Goal: Task Accomplishment & Management: Use online tool/utility

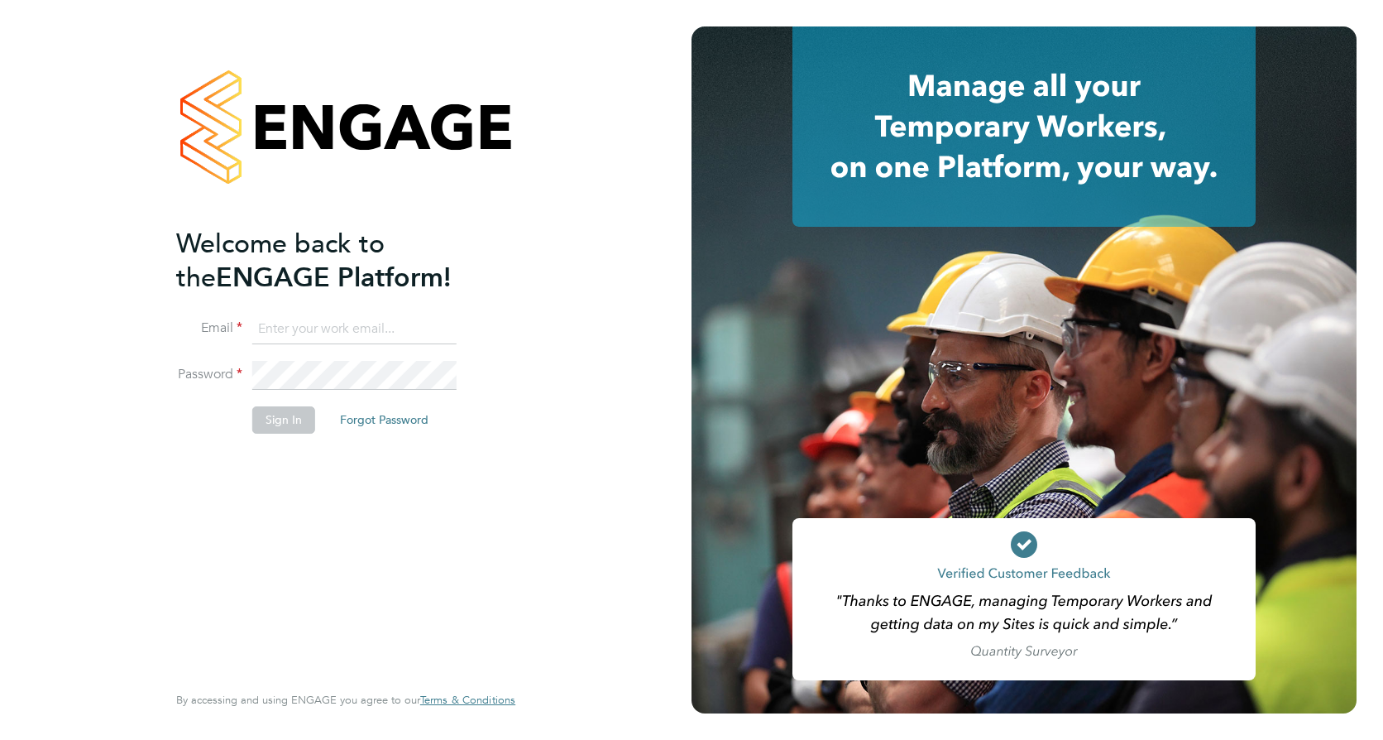
type input "george.eades@vistry.co.uk"
click at [266, 422] on button "Sign In" at bounding box center [283, 419] width 63 height 26
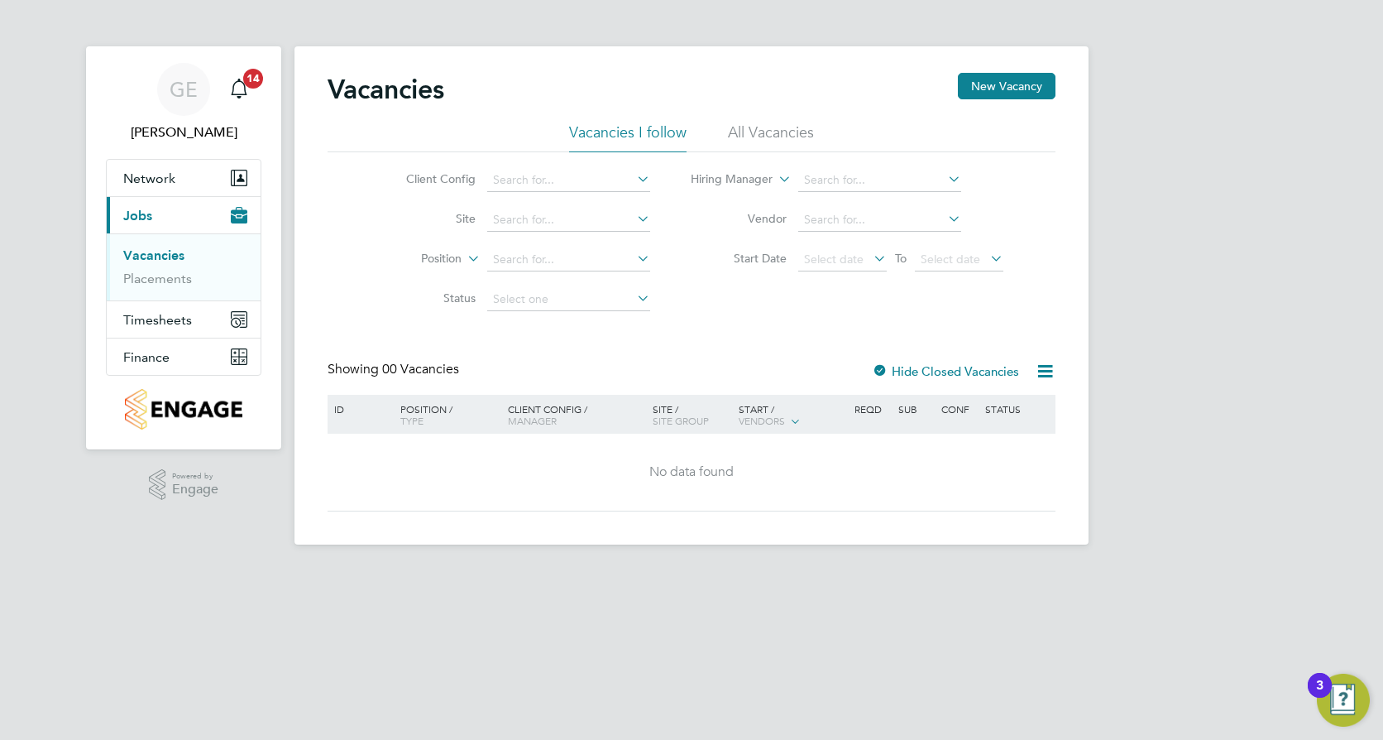
click at [534, 207] on li "Site" at bounding box center [515, 220] width 311 height 40
click at [522, 214] on input at bounding box center [568, 219] width 163 height 23
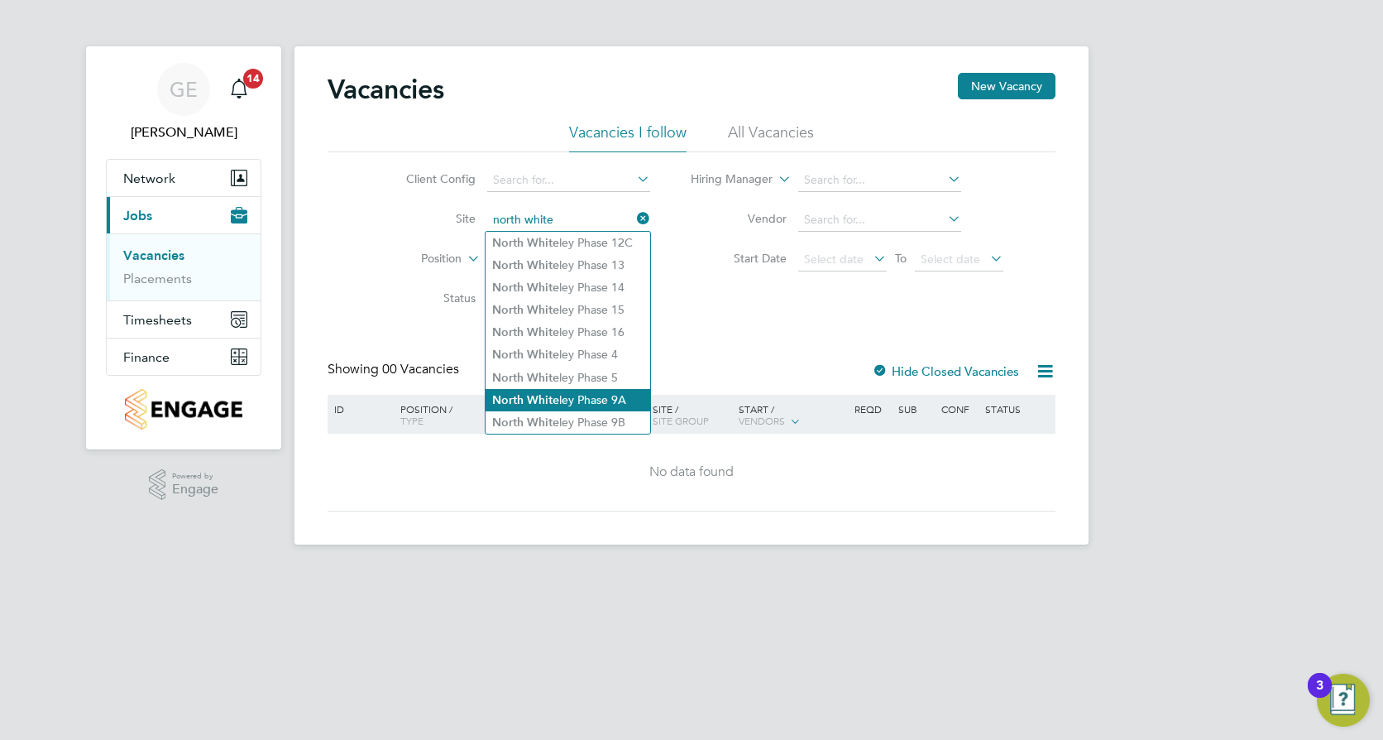
type input "North Whiteley Phase 9B"
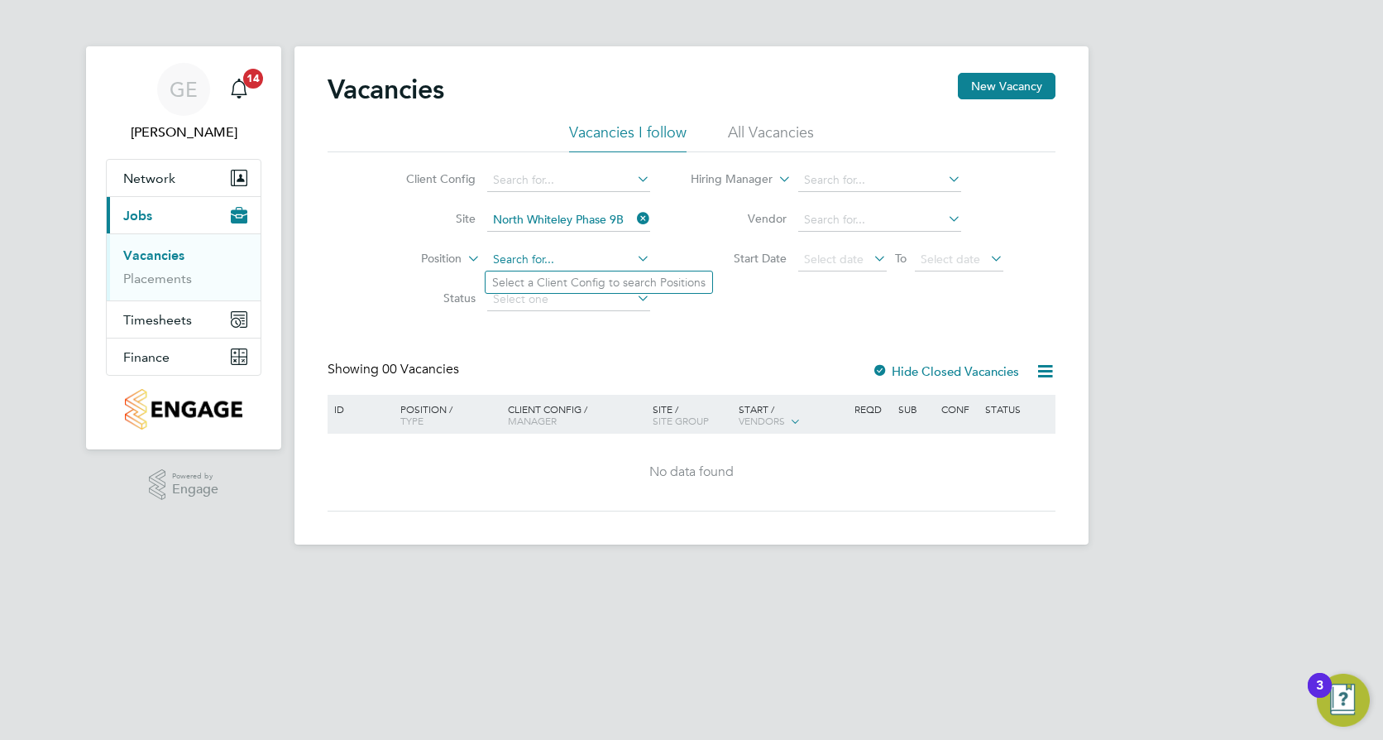
click at [563, 257] on input at bounding box center [568, 259] width 163 height 23
click at [372, 271] on li "Position" at bounding box center [515, 260] width 311 height 40
click at [600, 254] on input at bounding box center [568, 259] width 163 height 23
click at [520, 319] on div "Vacancies New Vacancy Vacancies I follow All Vacancies Client Config Site [GEOG…" at bounding box center [692, 292] width 728 height 438
click at [524, 307] on input at bounding box center [568, 299] width 163 height 23
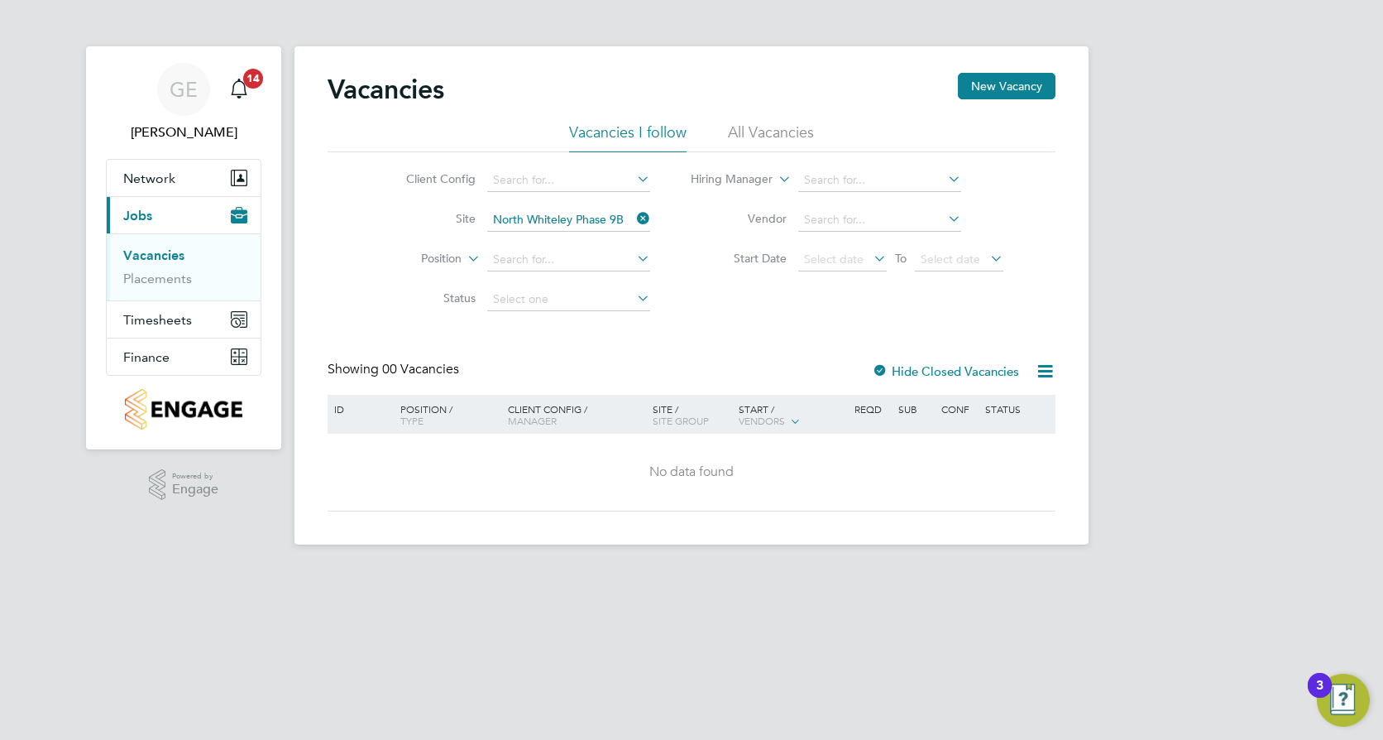
click at [714, 345] on div "Vacancies New Vacancy Vacancies I follow All Vacancies Client Config Site [GEOG…" at bounding box center [692, 292] width 728 height 438
click at [578, 180] on input at bounding box center [568, 180] width 163 height 23
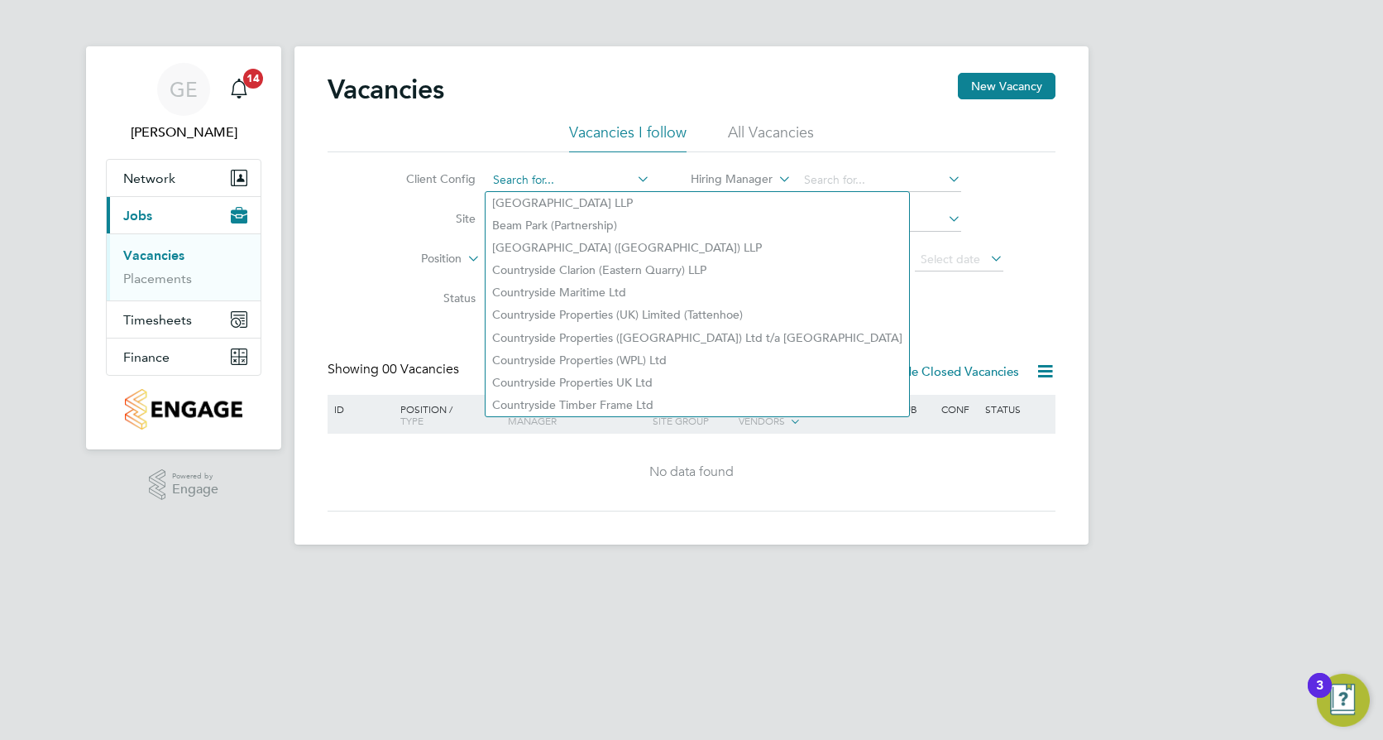
click at [578, 180] on input at bounding box center [568, 180] width 163 height 23
click at [823, 321] on div "Vacancies New Vacancy Vacancies I follow All Vacancies Client Config Site [GEOG…" at bounding box center [692, 292] width 728 height 438
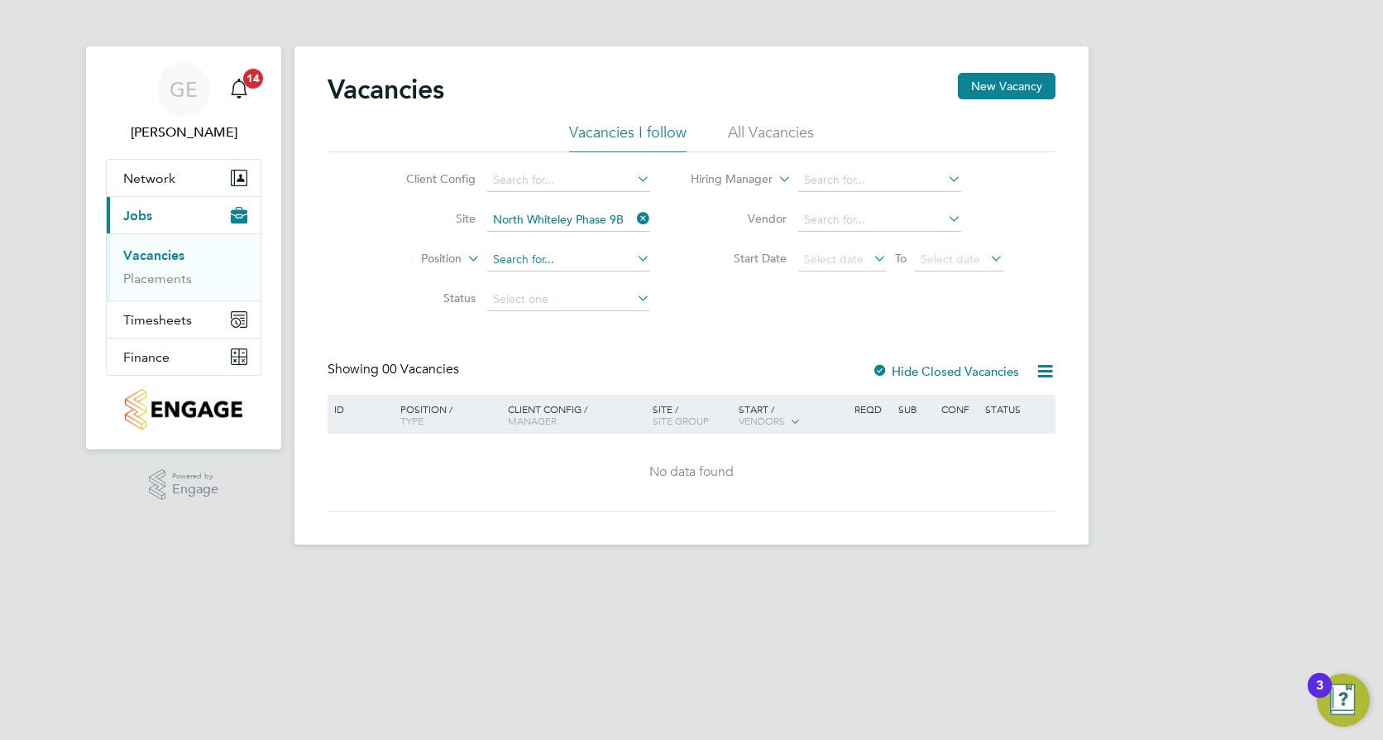
click at [580, 256] on input at bounding box center [568, 259] width 163 height 23
click at [913, 366] on label "Hide Closed Vacancies" at bounding box center [945, 371] width 147 height 16
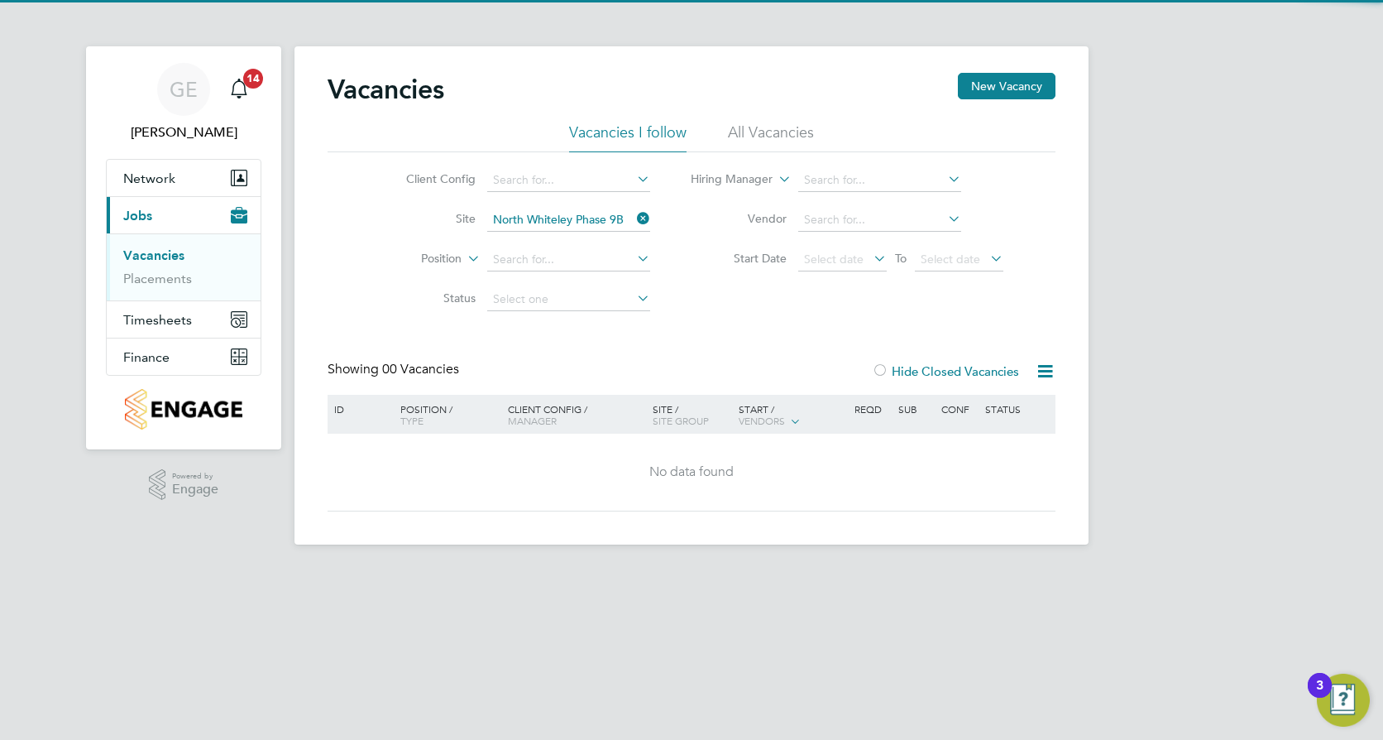
click at [918, 365] on label "Hide Closed Vacancies" at bounding box center [945, 371] width 147 height 16
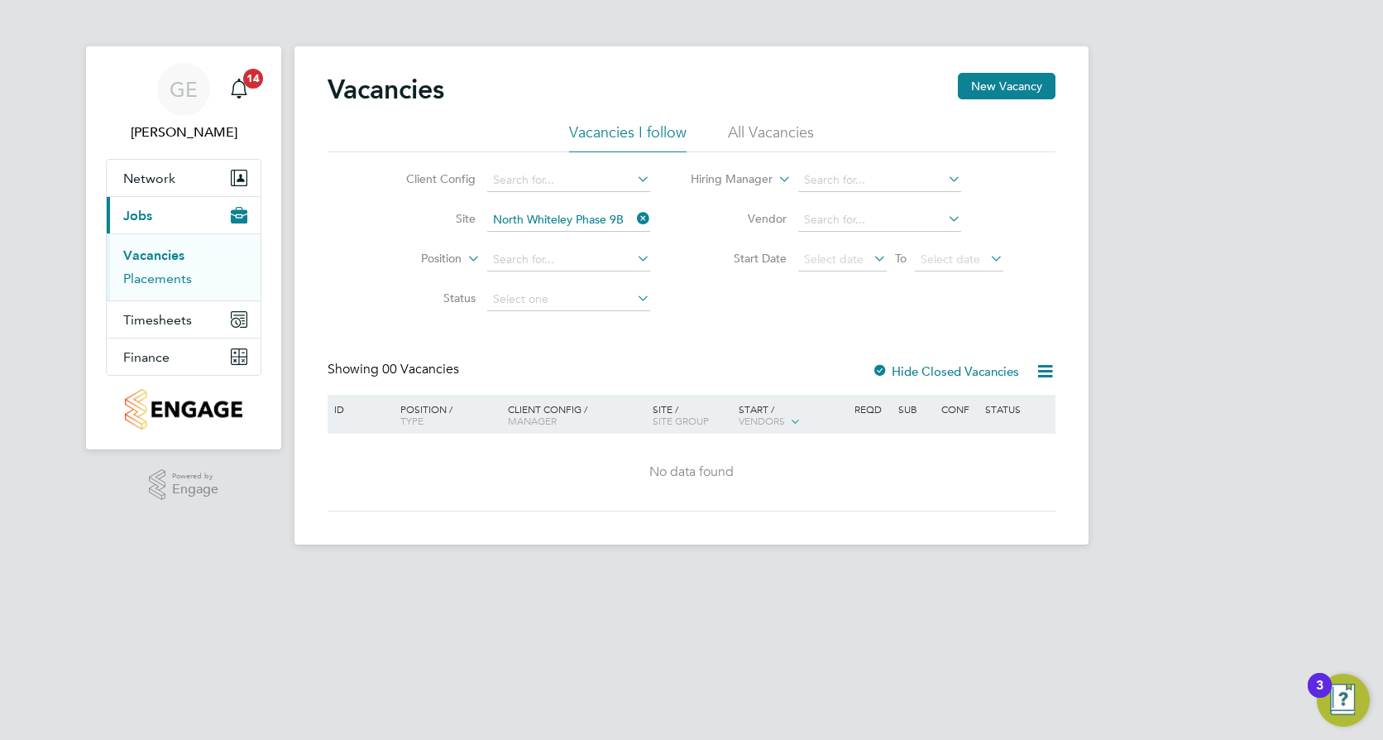
click at [175, 284] on link "Placements" at bounding box center [157, 279] width 69 height 16
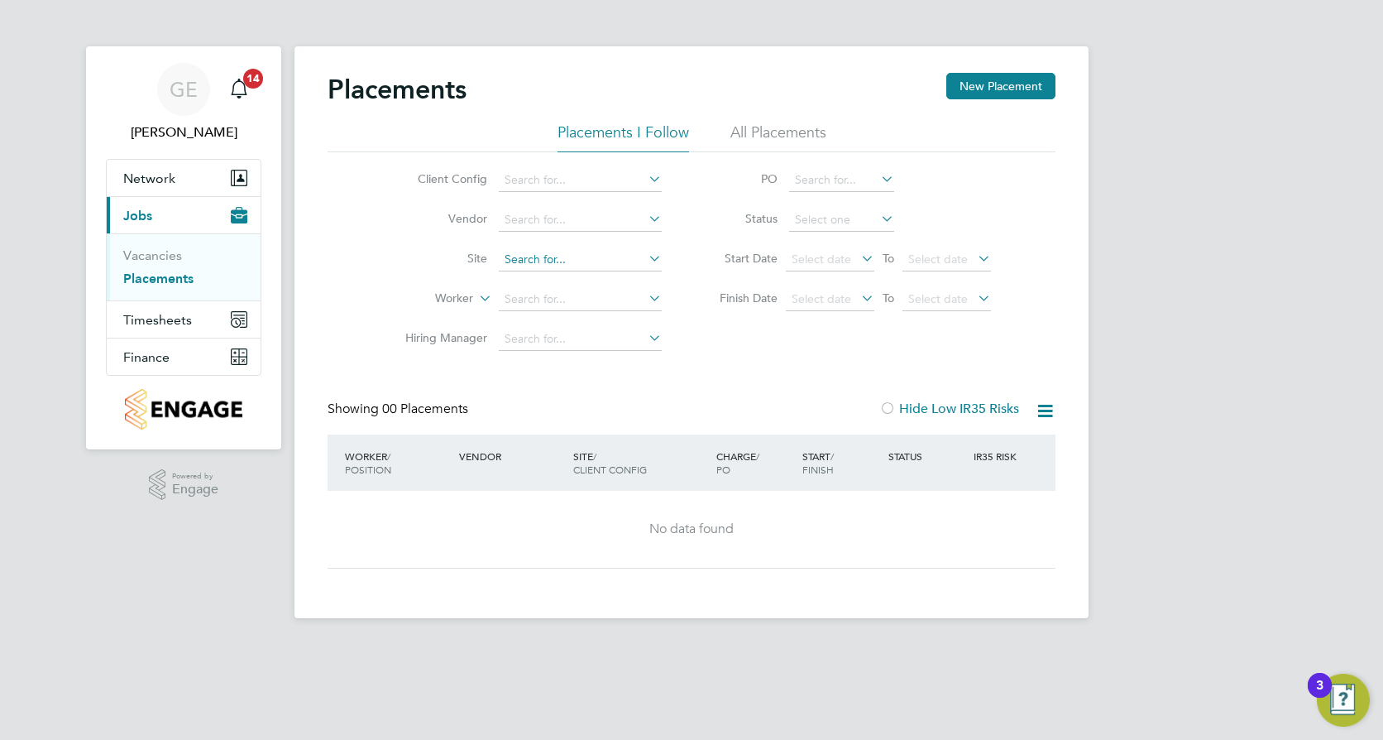
click at [558, 262] on input at bounding box center [580, 259] width 163 height 23
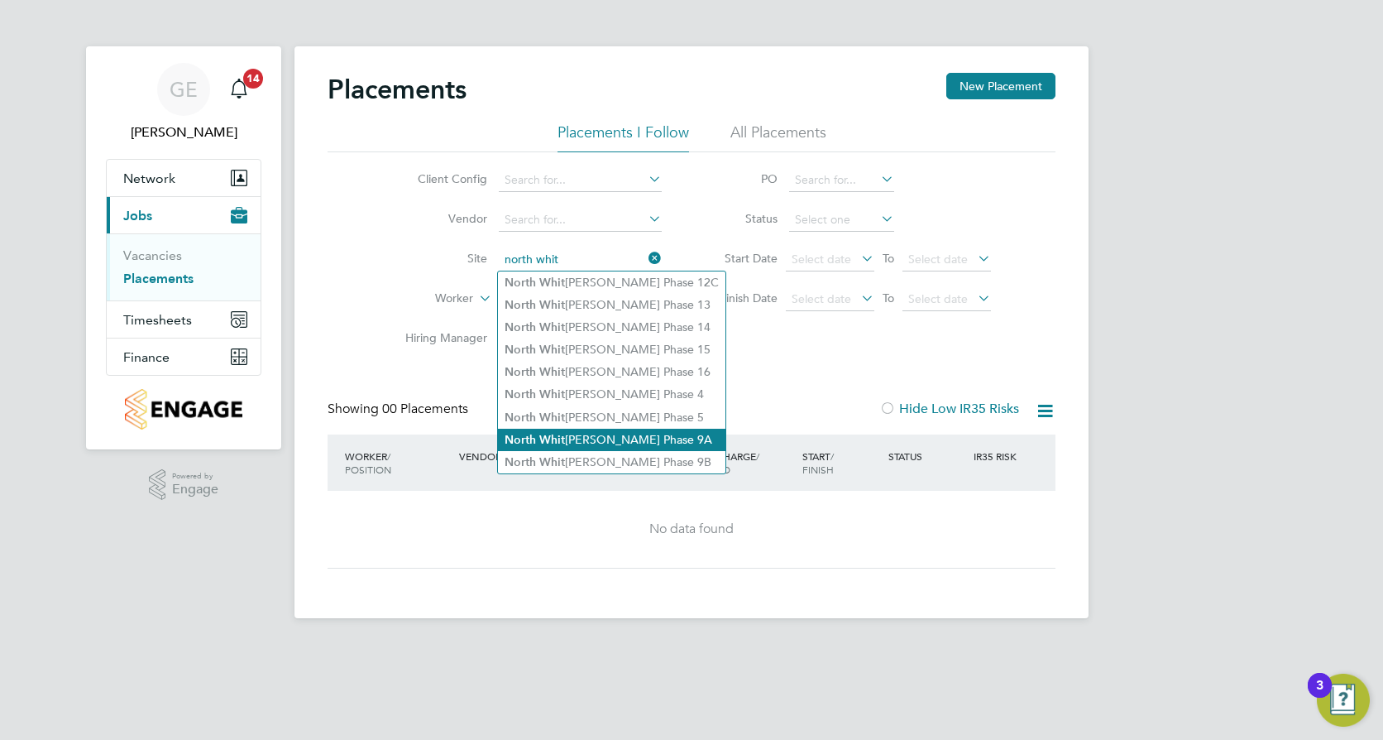
type input "North Whiteley Phase 9B"
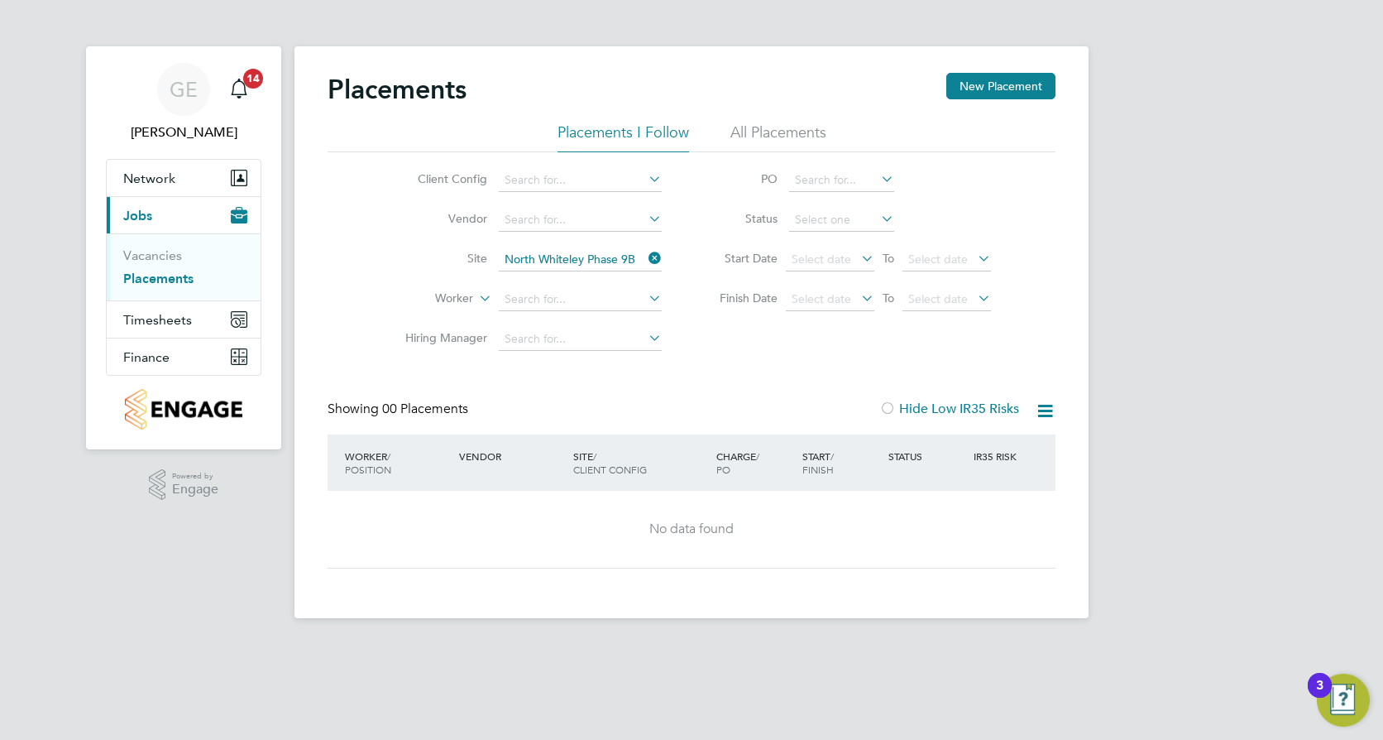
click at [703, 372] on div "Placements New Placement Placements I Follow All Placements Client Config Vendo…" at bounding box center [692, 321] width 728 height 496
click at [630, 299] on input at bounding box center [580, 299] width 163 height 23
click at [750, 358] on div "Client Config Vendor Site [GEOGRAPHIC_DATA] Phase 9B Worker Hiring Manager PO S…" at bounding box center [692, 255] width 728 height 207
click at [791, 132] on li "All Placements" at bounding box center [779, 137] width 96 height 30
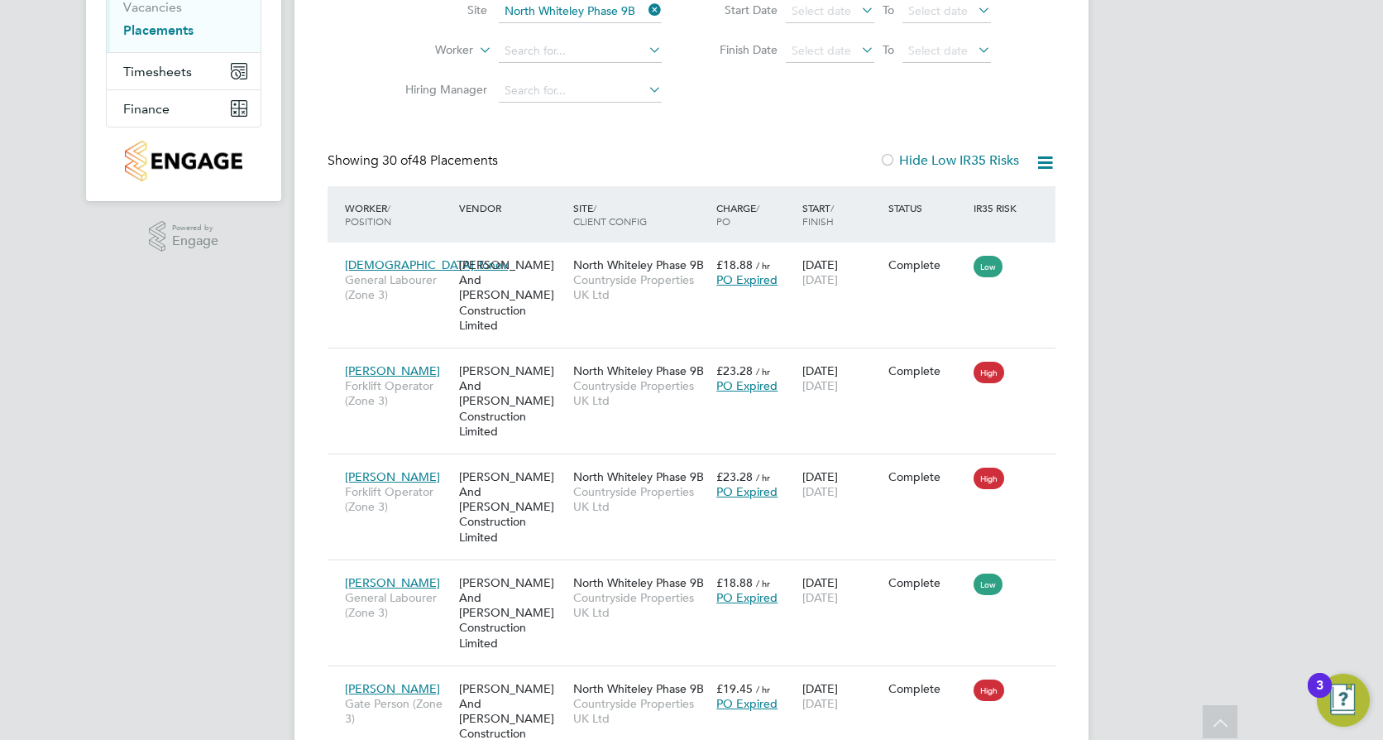
click at [1041, 162] on icon at bounding box center [1045, 162] width 21 height 21
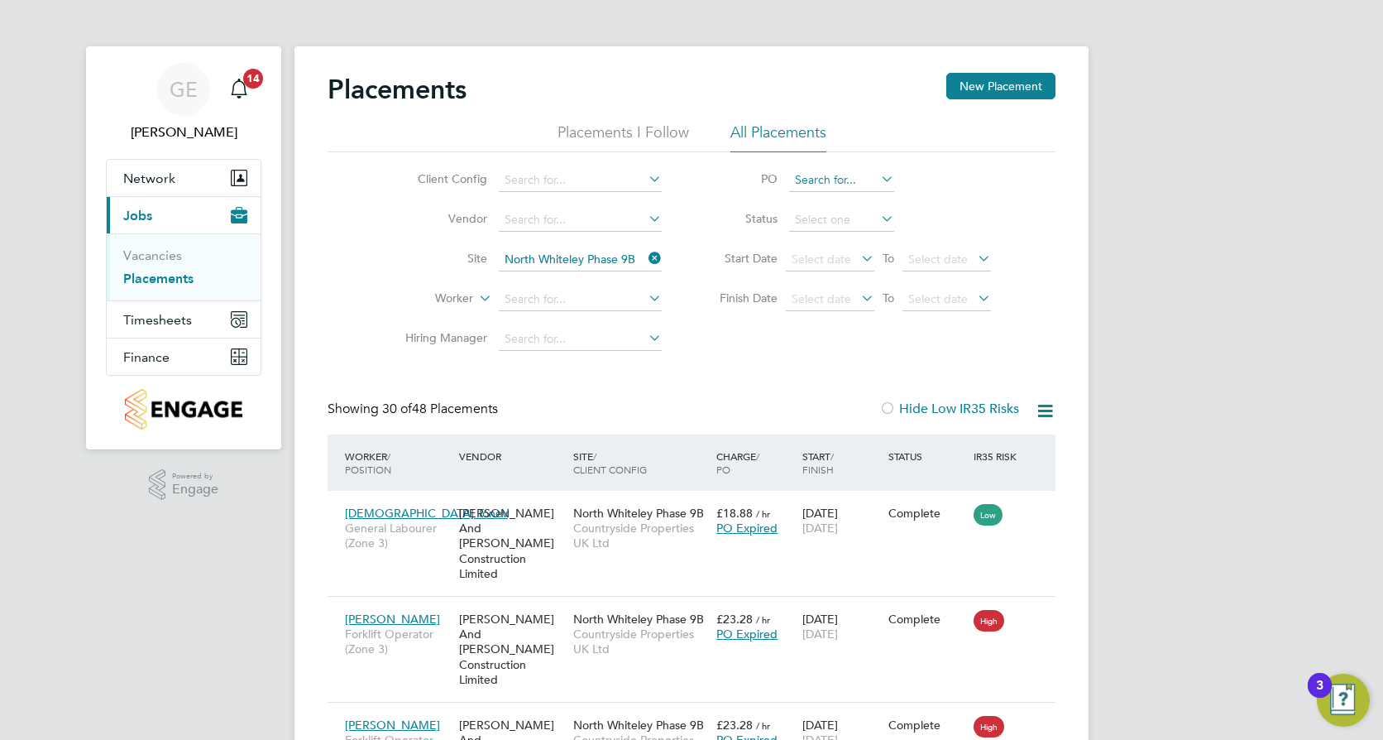
click at [834, 173] on input at bounding box center [841, 180] width 105 height 23
click at [826, 218] on input at bounding box center [841, 219] width 105 height 23
click at [806, 240] on li "Active" at bounding box center [841, 243] width 107 height 22
type input "Active"
